Goal: Answer question/provide support: Share knowledge or assist other users

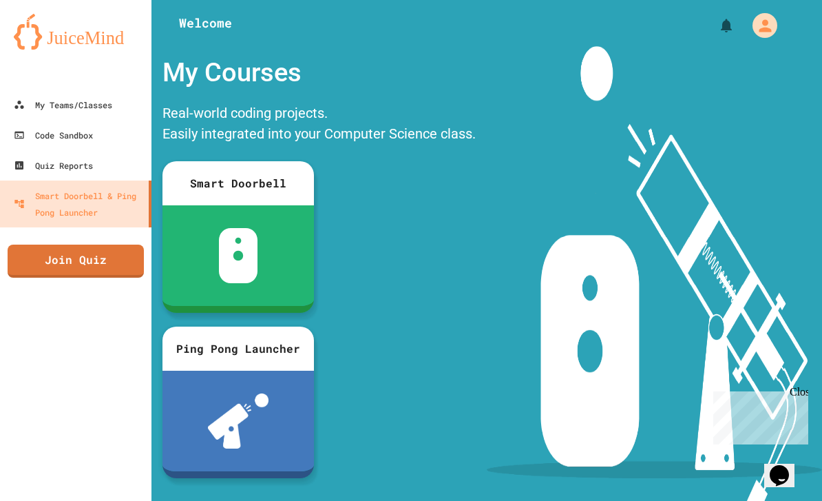
click at [282, 405] on div at bounding box center [237, 420] width 151 height 101
click at [777, 14] on button "My Account" at bounding box center [765, 26] width 32 height 32
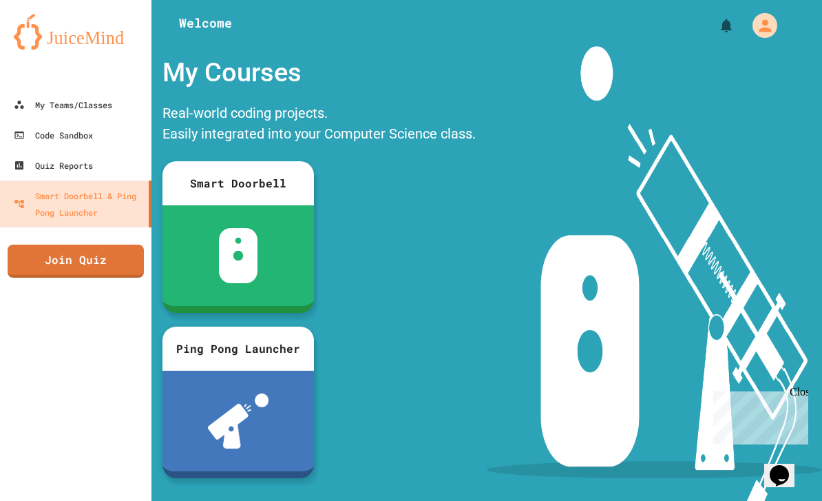
click at [773, 500] on div at bounding box center [411, 501] width 822 height 0
click at [117, 103] on link "My Teams/Classes" at bounding box center [75, 105] width 151 height 30
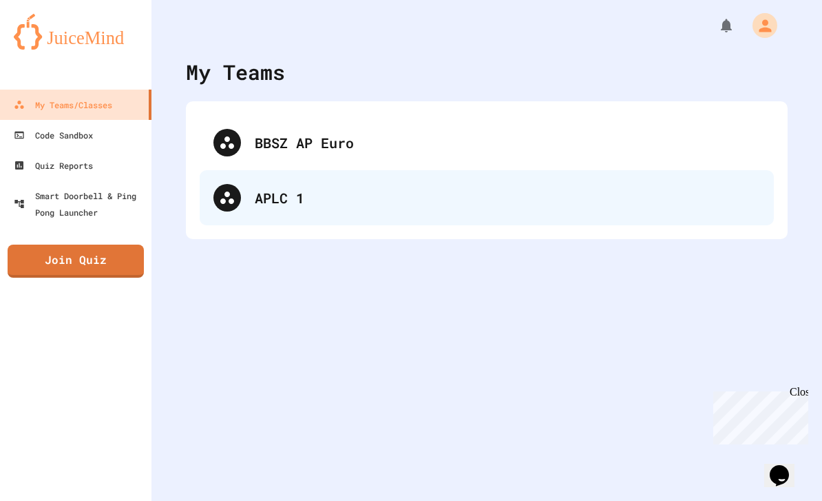
click at [265, 193] on div "APLC 1" at bounding box center [507, 197] width 505 height 21
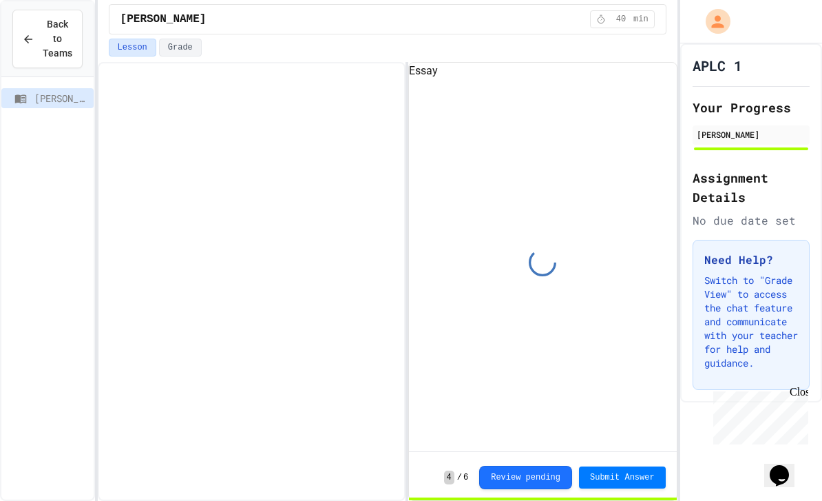
scroll to position [63, 0]
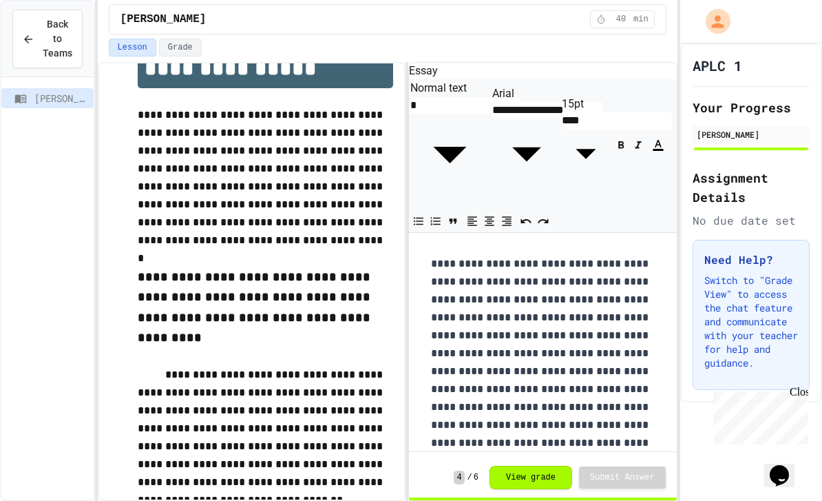
click at [556, 480] on button "View grade" at bounding box center [531, 476] width 83 height 23
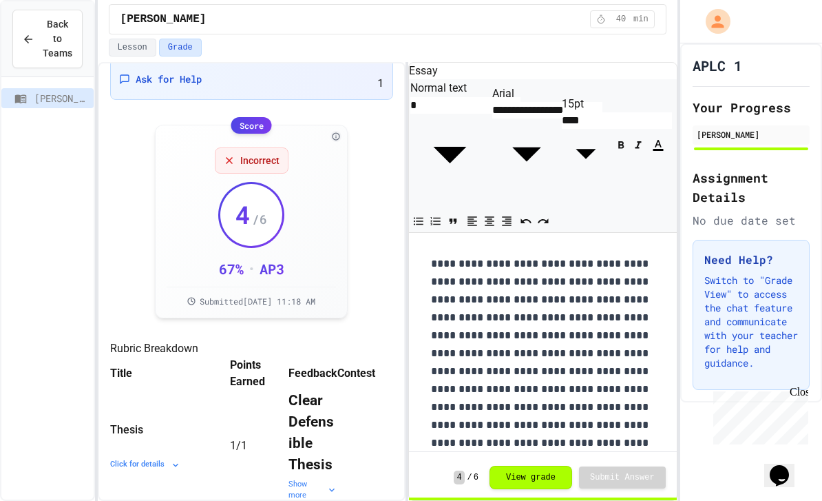
scroll to position [12, 0]
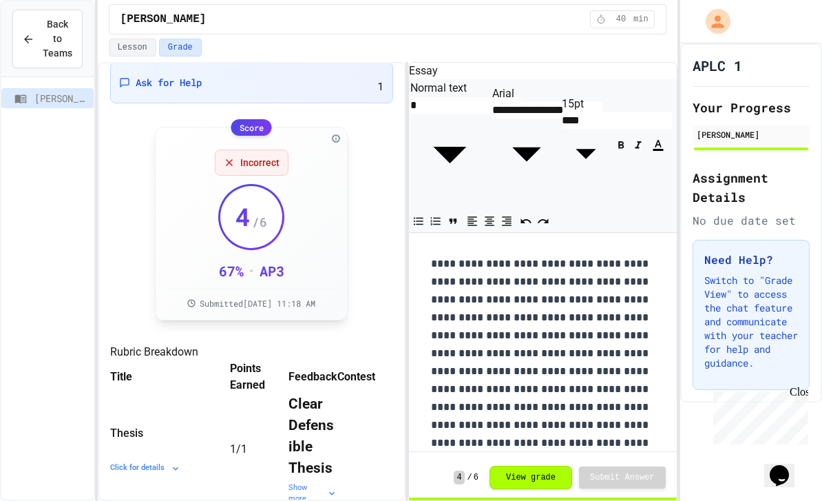
click at [262, 156] on span "Incorrect" at bounding box center [259, 163] width 39 height 14
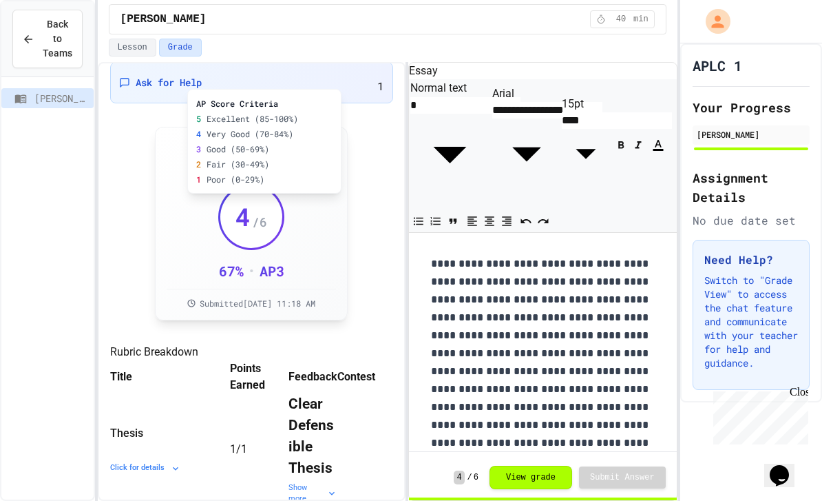
click at [339, 89] on div "AP Score Criteria 5 Excellent (85-100%) 4 Very Good (70-84%) 3 Good (50-69%) 2 …" at bounding box center [264, 141] width 154 height 105
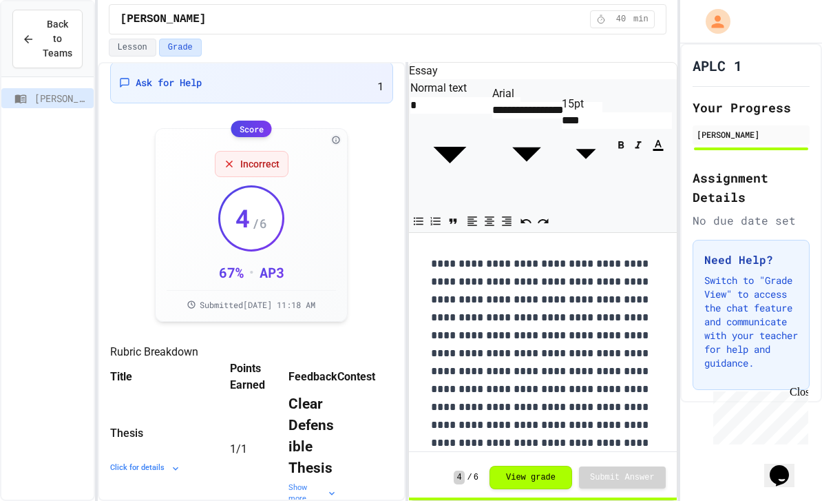
click at [252, 119] on div "Score" at bounding box center [251, 127] width 41 height 17
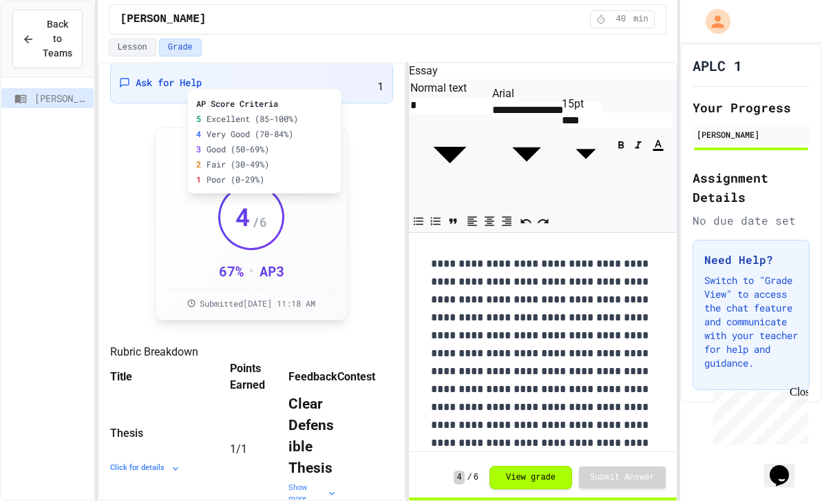
click at [335, 89] on div "AP Score Criteria 5 Excellent (85-100%) 4 Very Good (70-84%) 3 Good (50-69%) 2 …" at bounding box center [264, 141] width 154 height 105
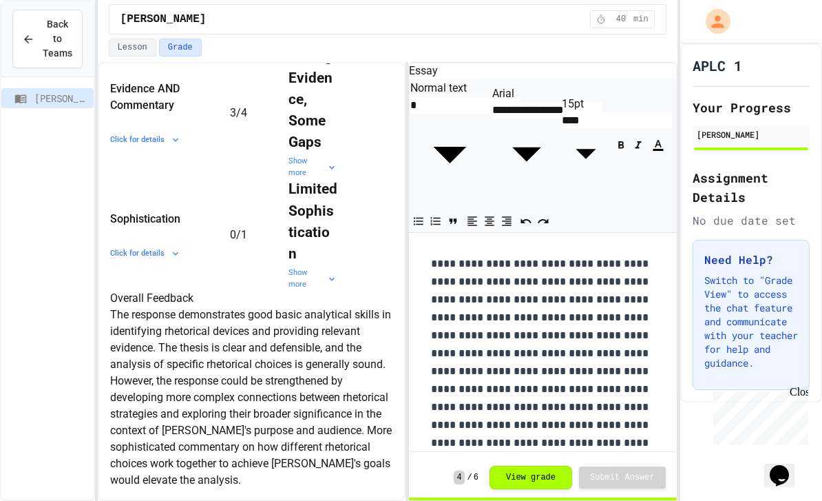
scroll to position [818, 0]
click at [747, 128] on div "[PERSON_NAME]" at bounding box center [751, 134] width 109 height 12
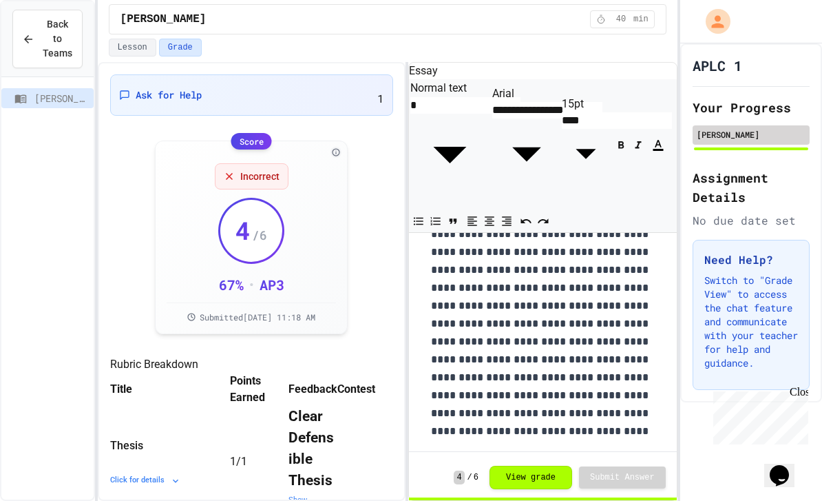
scroll to position [0, 0]
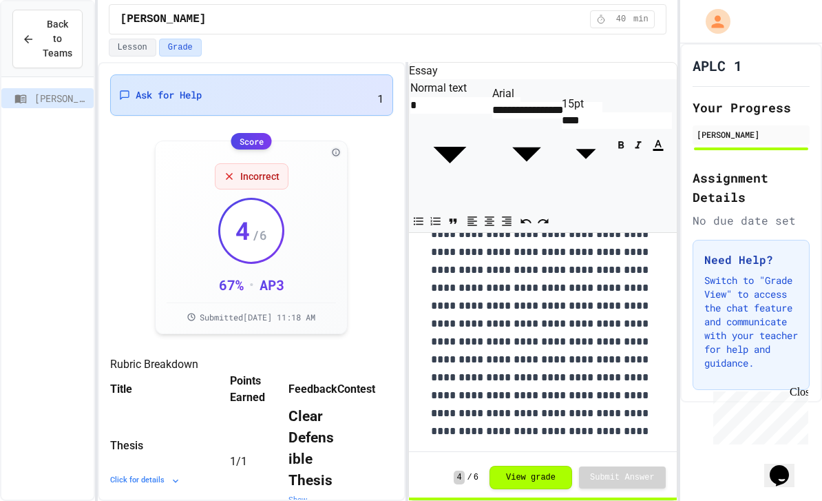
click at [344, 90] on div "Ask for Help 1" at bounding box center [252, 94] width 266 height 23
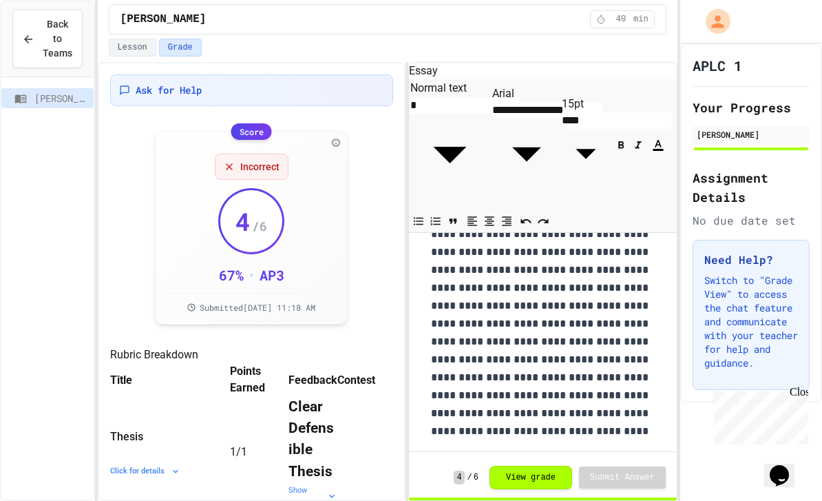
click at [273, 160] on span "Incorrect" at bounding box center [259, 165] width 39 height 14
click at [266, 157] on div "Incorrect" at bounding box center [252, 165] width 74 height 26
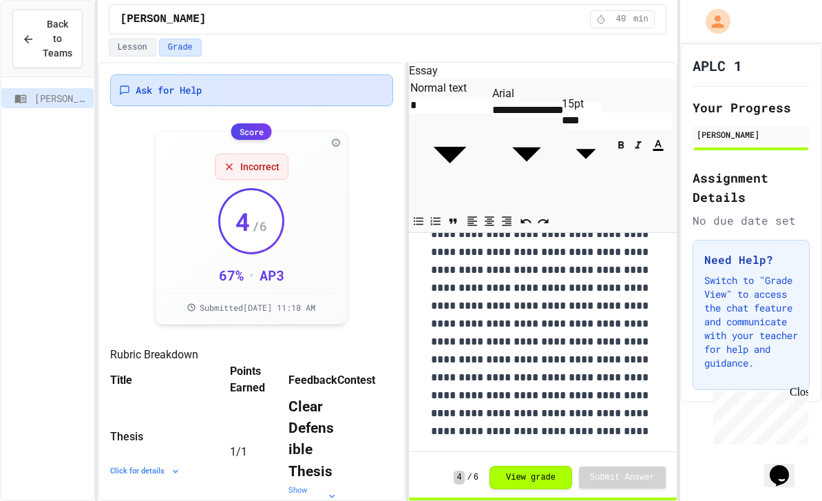
click at [315, 85] on div "Ask for Help" at bounding box center [252, 90] width 266 height 14
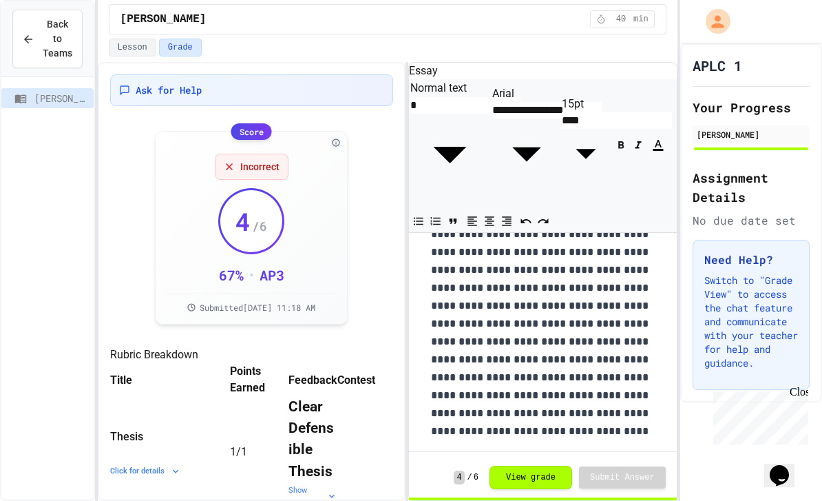
click at [137, 52] on button "Lesson" at bounding box center [133, 48] width 48 height 18
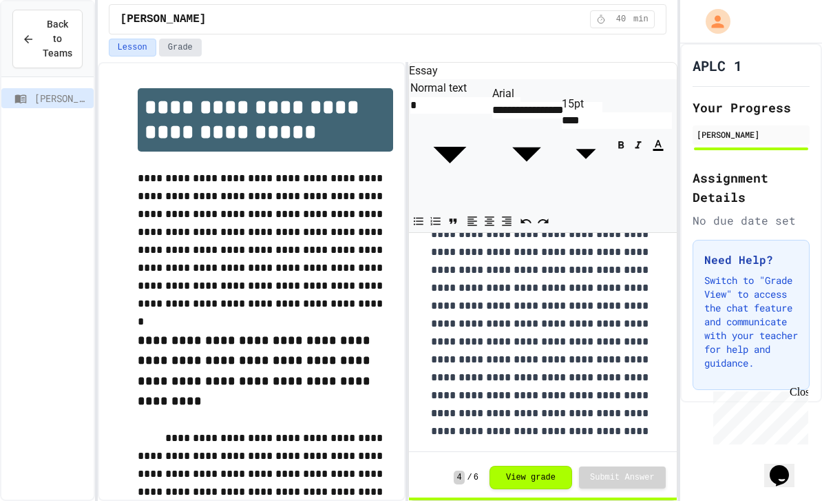
click at [196, 39] on button "Grade" at bounding box center [180, 48] width 43 height 18
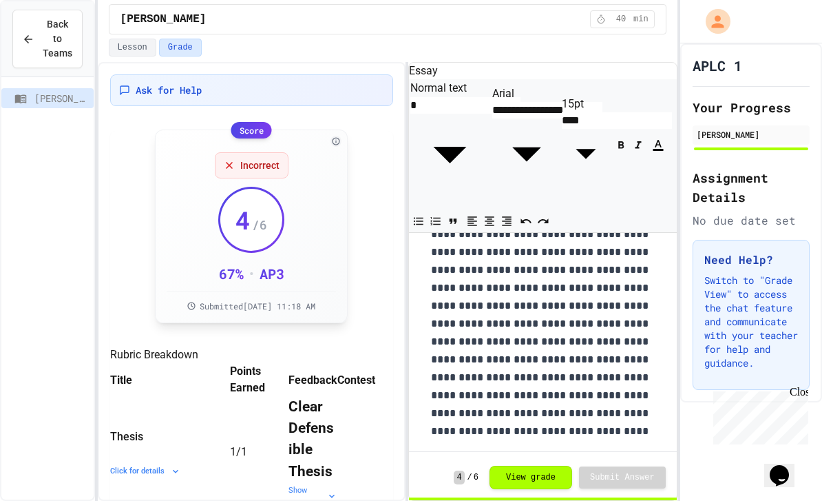
click at [273, 158] on span "Incorrect" at bounding box center [259, 165] width 39 height 14
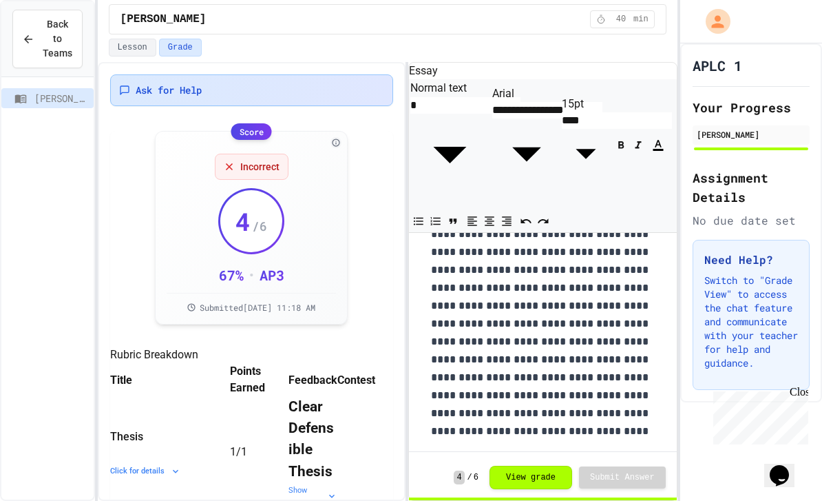
click at [247, 83] on div "Ask for Help" at bounding box center [252, 90] width 266 height 14
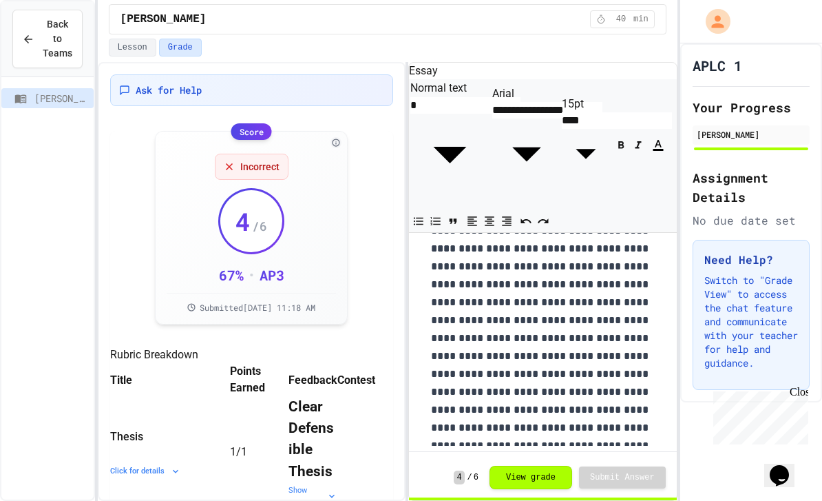
click at [463, 240] on p "**********" at bounding box center [543, 338] width 224 height 197
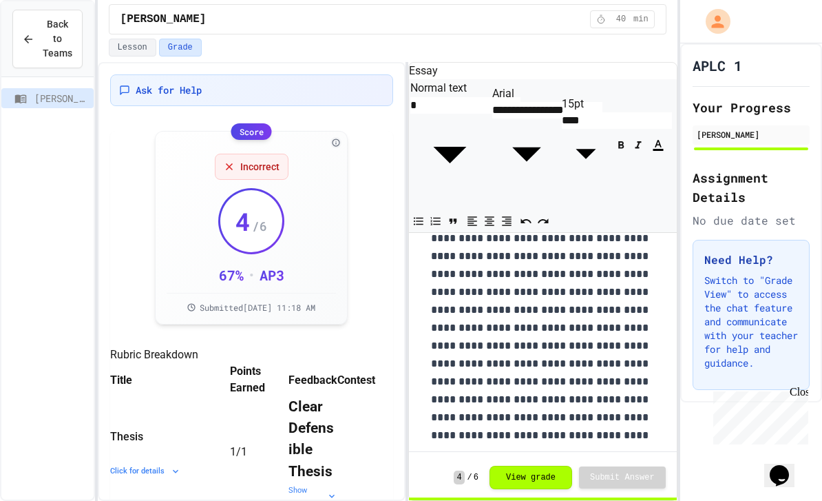
scroll to position [836, 0]
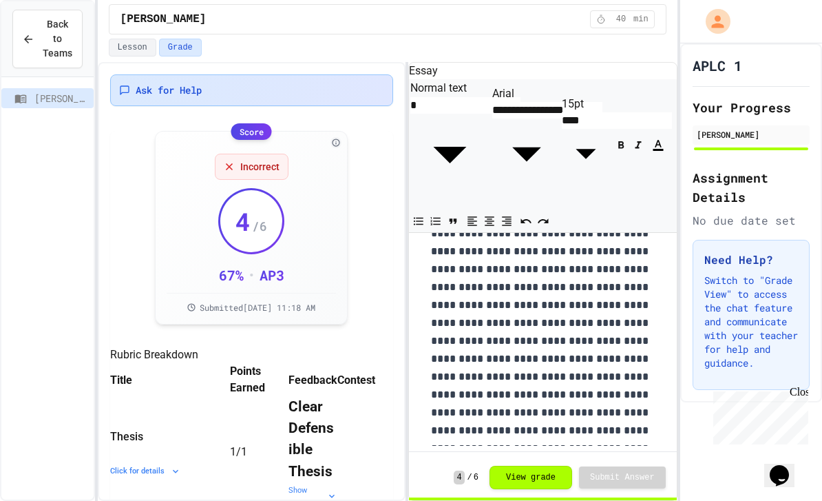
click at [192, 83] on span "Ask for Help" at bounding box center [169, 90] width 66 height 14
